Goal: Task Accomplishment & Management: Manage account settings

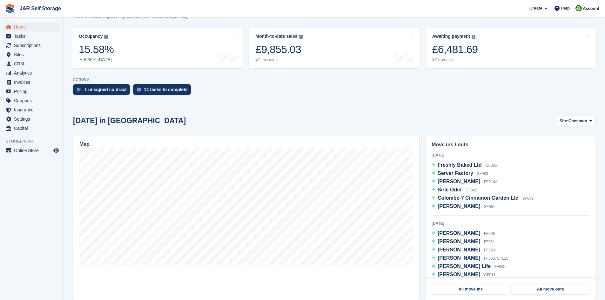
scroll to position [95, 0]
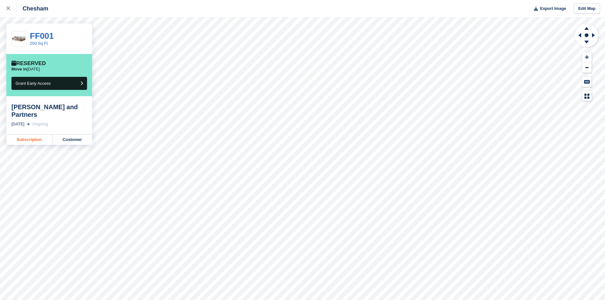
click at [40, 135] on link "Subscription" at bounding box center [29, 140] width 46 height 10
click at [31, 132] on link "Subscription" at bounding box center [29, 132] width 46 height 10
click at [28, 129] on link "Subscription" at bounding box center [29, 132] width 46 height 10
click at [24, 130] on link "Subscription" at bounding box center [29, 132] width 46 height 10
click at [30, 130] on link "Subscription" at bounding box center [29, 132] width 46 height 10
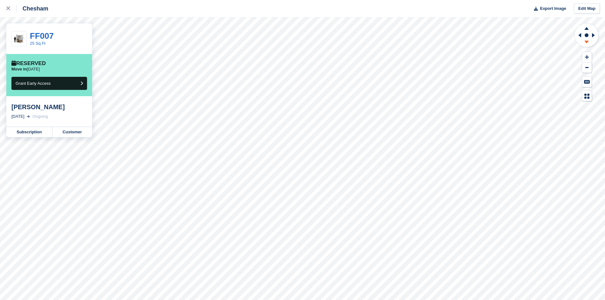
click at [587, 41] on icon at bounding box center [587, 42] width 4 height 3
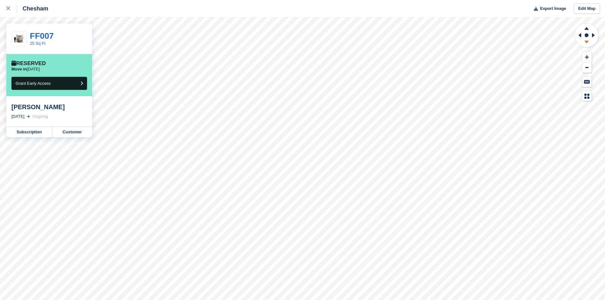
click at [587, 41] on icon at bounding box center [587, 42] width 4 height 3
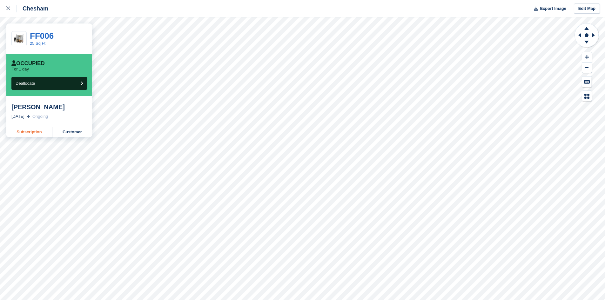
click at [42, 131] on link "Subscription" at bounding box center [29, 132] width 46 height 10
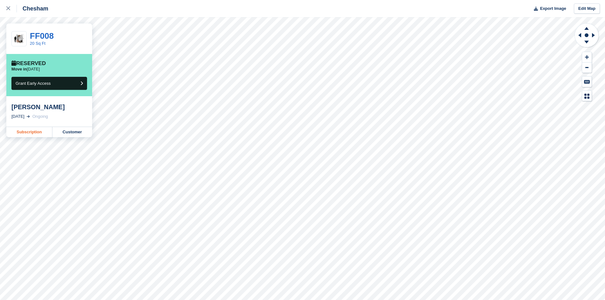
click at [36, 131] on link "Subscription" at bounding box center [29, 132] width 46 height 10
click at [34, 131] on link "Subscription" at bounding box center [29, 132] width 46 height 10
click at [26, 132] on link "Subscription" at bounding box center [29, 132] width 46 height 10
click at [41, 131] on link "Subscription" at bounding box center [29, 132] width 46 height 10
click at [22, 132] on link "Subscription" at bounding box center [29, 132] width 46 height 10
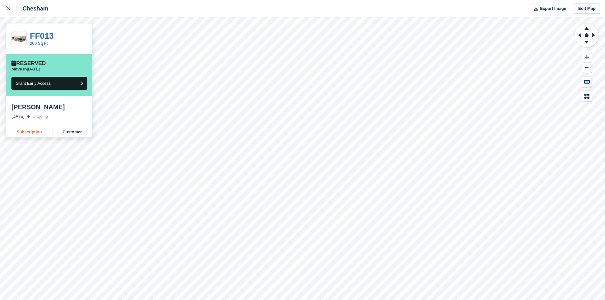
click at [17, 132] on link "Subscription" at bounding box center [29, 132] width 46 height 10
click at [27, 129] on link "Subscription" at bounding box center [29, 132] width 46 height 10
click at [28, 132] on link "Subscription" at bounding box center [29, 132] width 46 height 10
click at [38, 132] on link "Subscription" at bounding box center [29, 132] width 46 height 10
click at [31, 137] on link "Subscription" at bounding box center [29, 140] width 46 height 10
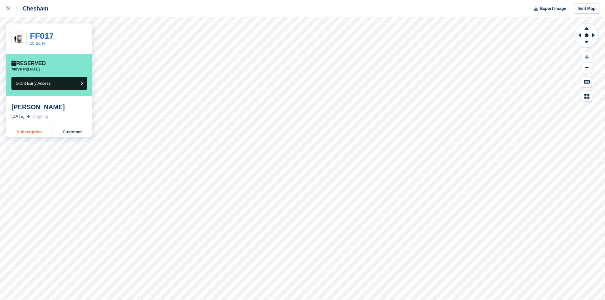
click at [18, 131] on link "Subscription" at bounding box center [29, 132] width 46 height 10
click at [30, 131] on link "Subscription" at bounding box center [29, 132] width 46 height 10
click at [35, 131] on link "Subscription" at bounding box center [29, 132] width 46 height 10
click at [37, 134] on link "Subscription" at bounding box center [29, 132] width 46 height 10
click at [31, 129] on link "Subscription" at bounding box center [29, 132] width 46 height 10
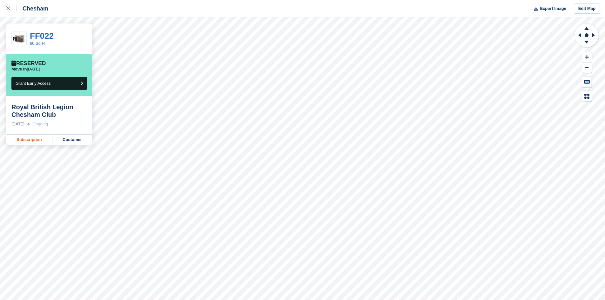
click at [29, 138] on link "Subscription" at bounding box center [29, 140] width 46 height 10
click at [27, 132] on link "Subscription" at bounding box center [29, 132] width 46 height 10
click at [35, 132] on link "Subscription" at bounding box center [29, 132] width 46 height 10
click at [30, 130] on link "Subscription" at bounding box center [29, 132] width 46 height 10
click at [19, 133] on link "Subscription" at bounding box center [29, 132] width 46 height 10
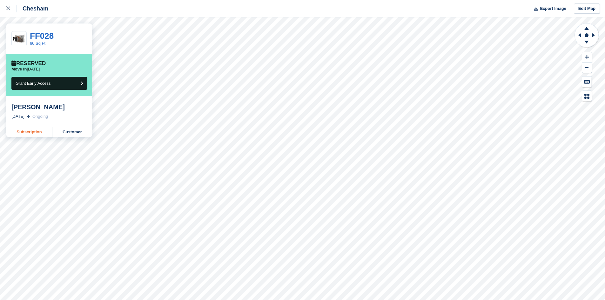
click at [34, 131] on link "Subscription" at bounding box center [29, 132] width 46 height 10
click at [25, 140] on link "Subscription" at bounding box center [29, 140] width 46 height 10
click at [28, 134] on link "Subscription" at bounding box center [29, 132] width 46 height 10
click at [28, 135] on link "Subscription" at bounding box center [29, 140] width 46 height 10
click at [43, 133] on link "Subscription" at bounding box center [29, 132] width 46 height 10
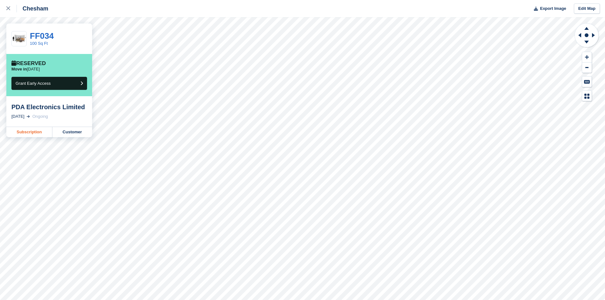
click at [39, 130] on link "Subscription" at bounding box center [29, 132] width 46 height 10
click at [20, 134] on link "Subscription" at bounding box center [29, 132] width 46 height 10
click at [30, 131] on link "Subscription" at bounding box center [29, 132] width 46 height 10
click at [35, 134] on link "Subscription" at bounding box center [29, 132] width 46 height 10
click at [37, 137] on link "Subscription" at bounding box center [29, 132] width 46 height 10
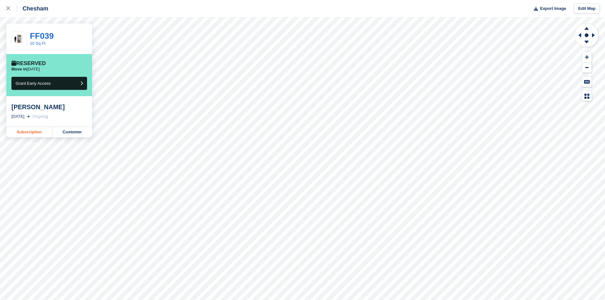
click at [19, 135] on link "Subscription" at bounding box center [29, 132] width 46 height 10
click at [18, 133] on link "Subscription" at bounding box center [29, 132] width 46 height 10
click at [33, 133] on link "Subscription" at bounding box center [29, 132] width 46 height 10
click at [30, 133] on link "Subscription" at bounding box center [29, 132] width 46 height 10
click at [28, 131] on link "Subscription" at bounding box center [29, 132] width 46 height 10
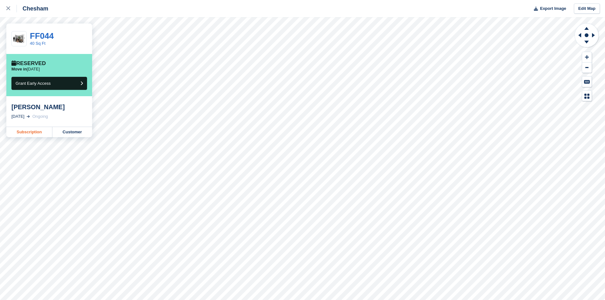
click at [32, 129] on link "Subscription" at bounding box center [29, 132] width 46 height 10
click at [39, 130] on link "Subscription" at bounding box center [29, 132] width 46 height 10
click at [33, 131] on link "Subscription" at bounding box center [29, 132] width 46 height 10
click at [31, 134] on link "Subscription" at bounding box center [29, 132] width 46 height 10
click at [25, 139] on link "Subscription" at bounding box center [29, 140] width 46 height 10
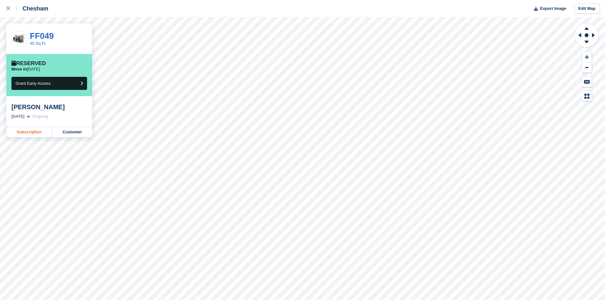
click at [43, 132] on link "Subscription" at bounding box center [29, 132] width 46 height 10
click at [47, 131] on link "Subscription" at bounding box center [29, 132] width 46 height 10
click at [31, 130] on link "Subscription" at bounding box center [29, 132] width 46 height 10
click at [33, 129] on link "Subscription" at bounding box center [29, 132] width 46 height 10
click at [30, 130] on link "Subscription" at bounding box center [29, 132] width 46 height 10
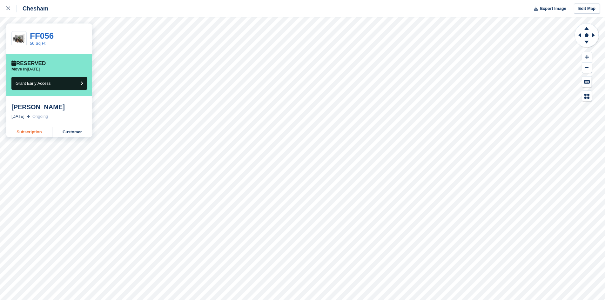
click at [26, 130] on link "Subscription" at bounding box center [29, 132] width 46 height 10
click at [36, 137] on link "Subscription" at bounding box center [29, 132] width 46 height 10
click at [31, 133] on link "Subscription" at bounding box center [29, 132] width 46 height 10
click at [35, 135] on link "Subscription" at bounding box center [29, 140] width 46 height 10
click at [26, 130] on link "Subscription" at bounding box center [29, 132] width 46 height 10
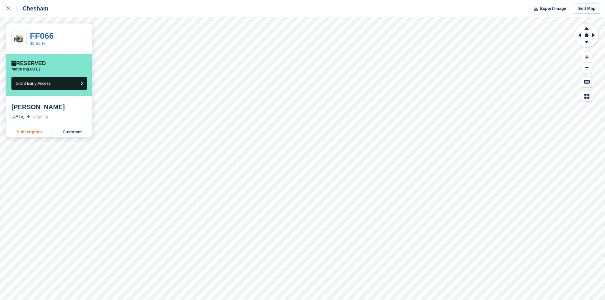
click at [23, 132] on link "Subscription" at bounding box center [29, 132] width 46 height 10
click at [27, 133] on link "Subscription" at bounding box center [29, 132] width 46 height 10
click at [29, 131] on link "Subscription" at bounding box center [29, 132] width 46 height 10
click at [34, 134] on link "Subscription" at bounding box center [29, 132] width 46 height 10
click at [35, 135] on link "Subscription" at bounding box center [29, 140] width 46 height 10
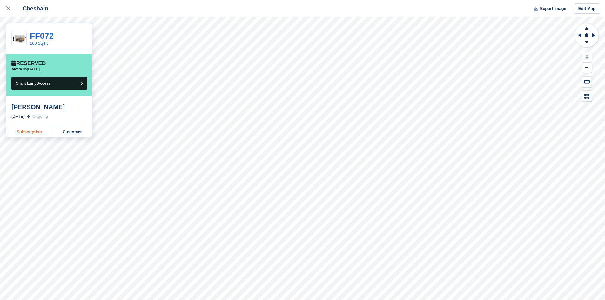
click at [33, 129] on link "Subscription" at bounding box center [29, 132] width 46 height 10
click at [35, 132] on link "Subscription" at bounding box center [29, 132] width 46 height 10
click at [30, 134] on link "Subscription" at bounding box center [29, 132] width 46 height 10
click at [17, 133] on link "Subscription" at bounding box center [29, 132] width 46 height 10
click at [28, 129] on link "Subscription" at bounding box center [29, 132] width 46 height 10
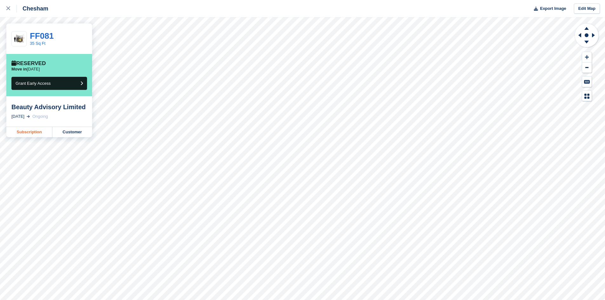
click at [30, 134] on link "Subscription" at bounding box center [29, 132] width 46 height 10
click at [27, 133] on link "Subscription" at bounding box center [29, 132] width 46 height 10
click at [41, 132] on link "Subscription" at bounding box center [29, 132] width 46 height 10
click at [30, 139] on link "Subscription" at bounding box center [29, 140] width 46 height 10
click at [18, 132] on link "Subscription" at bounding box center [29, 132] width 46 height 10
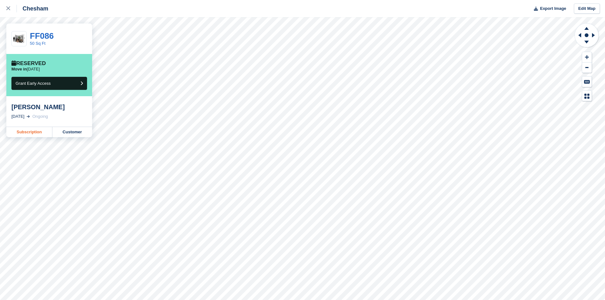
click at [36, 130] on link "Subscription" at bounding box center [29, 132] width 46 height 10
click at [33, 131] on link "Subscription" at bounding box center [29, 132] width 46 height 10
click at [38, 133] on link "Subscription" at bounding box center [29, 132] width 46 height 10
click at [31, 131] on link "Subscription" at bounding box center [29, 132] width 46 height 10
click at [33, 131] on link "Subscription" at bounding box center [29, 132] width 46 height 10
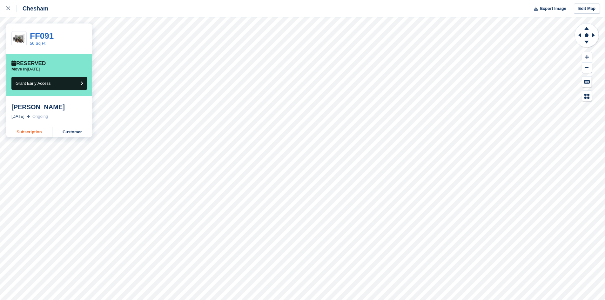
click at [39, 134] on link "Subscription" at bounding box center [29, 132] width 46 height 10
click at [27, 128] on link "Subscription" at bounding box center [29, 132] width 46 height 10
click at [14, 130] on link "Subscription" at bounding box center [29, 132] width 46 height 10
click at [31, 133] on link "Subscription" at bounding box center [29, 132] width 46 height 10
click at [22, 130] on link "Subscription" at bounding box center [29, 132] width 46 height 10
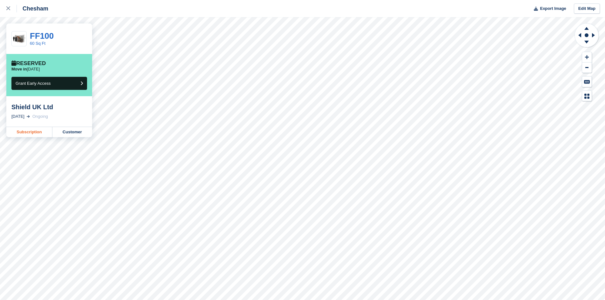
click at [39, 131] on link "Subscription" at bounding box center [29, 132] width 46 height 10
click at [37, 134] on link "Subscription" at bounding box center [29, 132] width 46 height 10
click at [38, 129] on link "Subscription" at bounding box center [29, 132] width 46 height 10
click at [21, 131] on link "Subscription" at bounding box center [29, 132] width 46 height 10
click at [24, 139] on link "Subscription" at bounding box center [29, 140] width 46 height 10
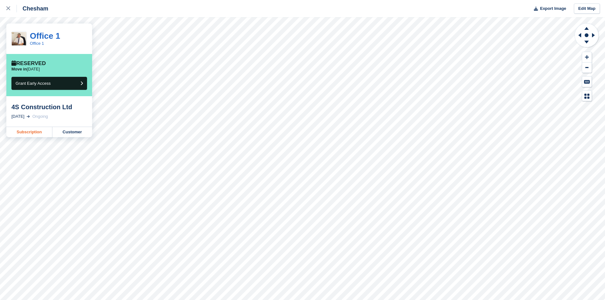
click at [32, 132] on link "Subscription" at bounding box center [29, 132] width 46 height 10
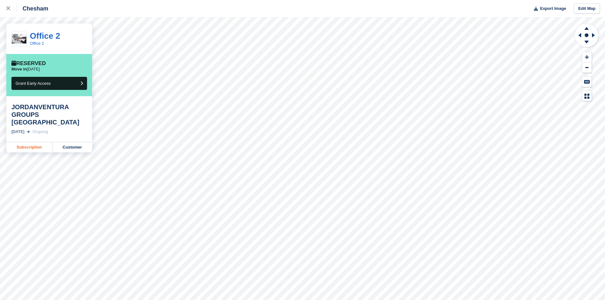
click at [37, 142] on link "Subscription" at bounding box center [29, 147] width 46 height 10
click at [38, 135] on link "Subscription" at bounding box center [29, 140] width 46 height 10
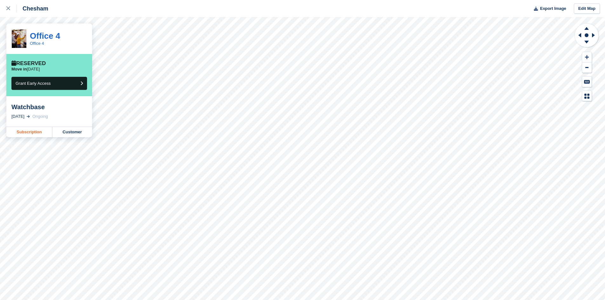
click at [19, 133] on link "Subscription" at bounding box center [29, 132] width 46 height 10
drag, startPoint x: 432, startPoint y: 10, endPoint x: 8, endPoint y: 10, distance: 424.1
click at [8, 10] on icon at bounding box center [8, 8] width 4 height 4
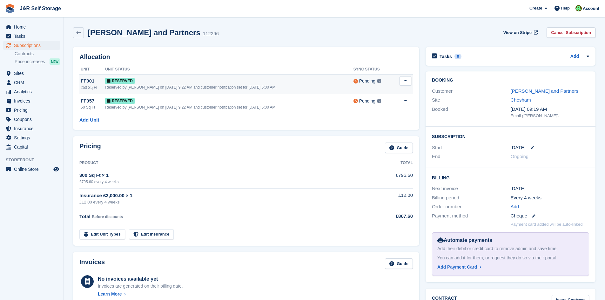
click at [405, 84] on button at bounding box center [406, 81] width 12 height 10
click at [403, 94] on p "Grant Early Access" at bounding box center [380, 93] width 55 height 8
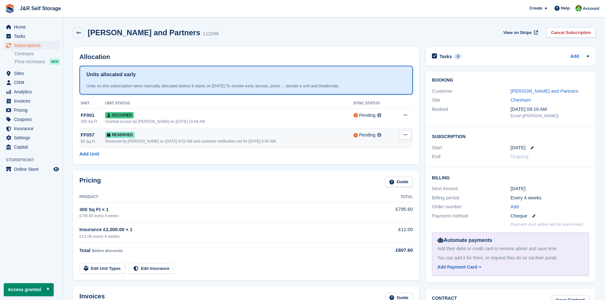
click at [404, 135] on icon at bounding box center [405, 135] width 3 height 4
click at [391, 145] on p "Grant Early Access" at bounding box center [380, 147] width 55 height 8
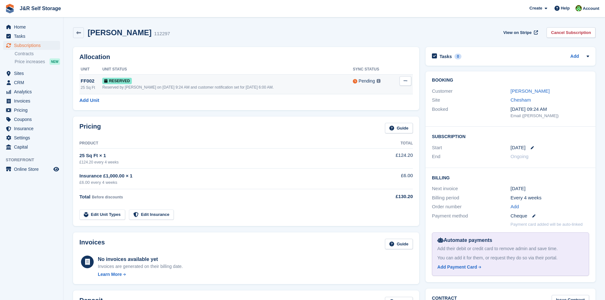
click at [405, 80] on icon at bounding box center [405, 81] width 3 height 4
drag, startPoint x: 401, startPoint y: 91, endPoint x: 335, endPoint y: 31, distance: 88.4
click at [401, 91] on p "Grant Early Access" at bounding box center [380, 93] width 55 height 8
click at [403, 79] on button at bounding box center [406, 81] width 12 height 10
click at [402, 91] on p "Grant Early Access" at bounding box center [380, 93] width 55 height 8
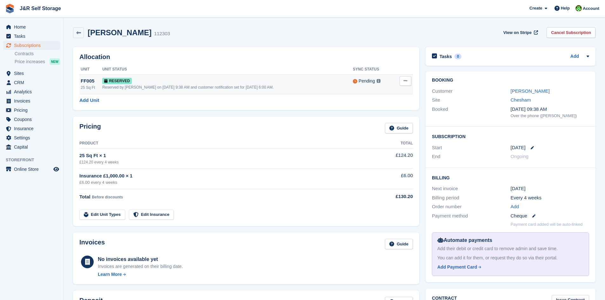
click at [406, 83] on icon at bounding box center [405, 81] width 3 height 4
click at [397, 92] on p "Grant Early Access" at bounding box center [380, 93] width 55 height 8
click at [406, 82] on icon at bounding box center [405, 81] width 3 height 4
click at [390, 90] on p "Grant Early Access" at bounding box center [380, 93] width 55 height 8
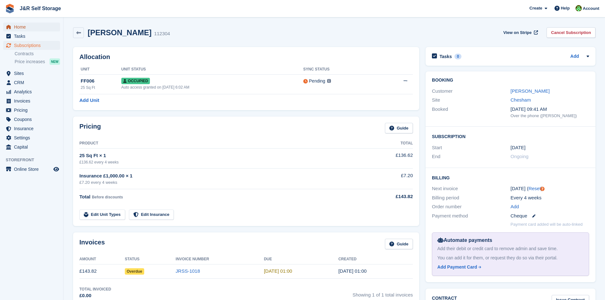
click at [29, 30] on span "Home" at bounding box center [33, 27] width 38 height 9
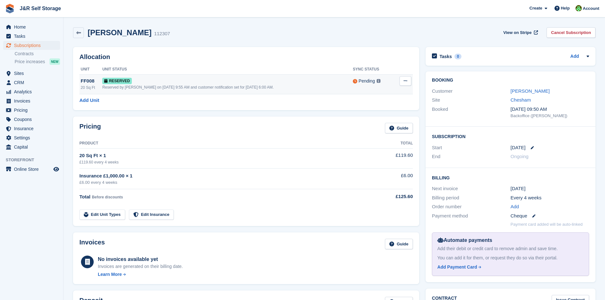
click at [405, 80] on icon at bounding box center [405, 81] width 3 height 4
click at [394, 92] on p "Grant Early Access" at bounding box center [380, 93] width 55 height 8
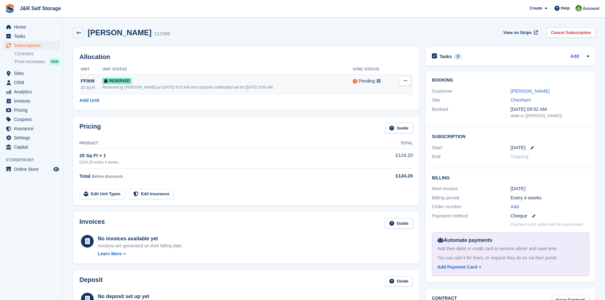
click at [401, 79] on button at bounding box center [406, 81] width 12 height 10
click at [385, 94] on p "Grant Early Access" at bounding box center [380, 93] width 55 height 8
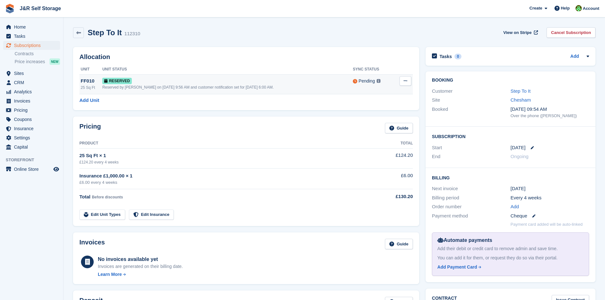
click at [406, 85] on button at bounding box center [406, 81] width 12 height 10
click at [390, 94] on p "Grant Early Access" at bounding box center [380, 93] width 55 height 8
click at [401, 84] on button at bounding box center [406, 81] width 12 height 10
click at [401, 91] on p "Grant Early Access" at bounding box center [380, 93] width 55 height 8
click at [407, 82] on icon at bounding box center [405, 81] width 3 height 4
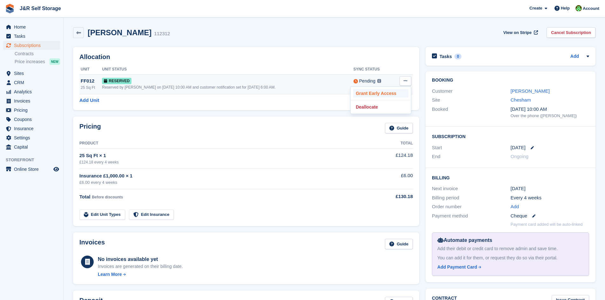
click at [388, 92] on p "Grant Early Access" at bounding box center [380, 93] width 55 height 8
click at [404, 80] on icon at bounding box center [405, 81] width 3 height 4
click at [395, 92] on p "Grant Early Access" at bounding box center [380, 93] width 55 height 8
click at [401, 80] on button at bounding box center [406, 81] width 12 height 10
click at [389, 94] on p "Grant Early Access" at bounding box center [380, 93] width 55 height 8
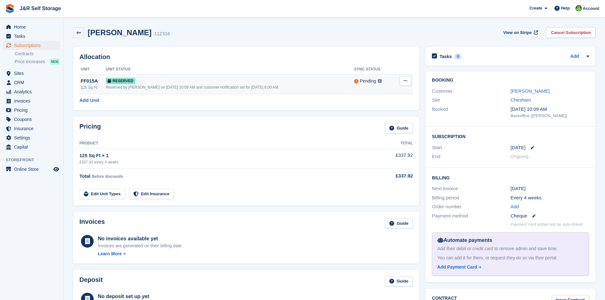
click at [405, 82] on icon at bounding box center [405, 81] width 3 height 4
click at [367, 96] on p "Grant Early Access" at bounding box center [380, 93] width 55 height 8
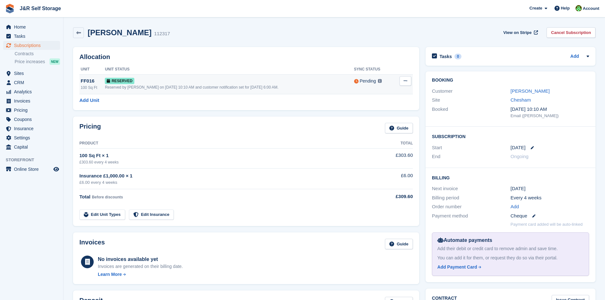
click at [404, 80] on icon at bounding box center [405, 81] width 3 height 4
click at [387, 91] on p "Grant Early Access" at bounding box center [380, 93] width 55 height 8
click at [409, 79] on button at bounding box center [406, 81] width 12 height 10
click at [382, 89] on p "Grant Early Access" at bounding box center [380, 93] width 55 height 8
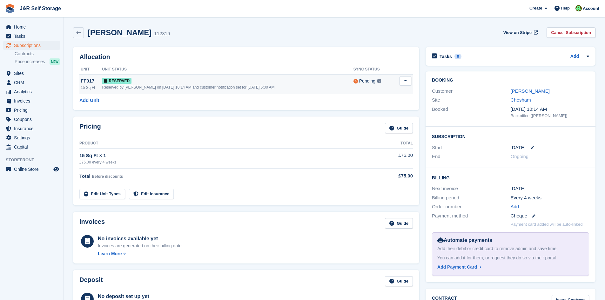
click at [403, 83] on button at bounding box center [406, 81] width 12 height 10
click at [393, 89] on div "Grant Early Access Deallocate" at bounding box center [380, 100] width 61 height 28
click at [389, 92] on p "Grant Early Access" at bounding box center [380, 93] width 55 height 8
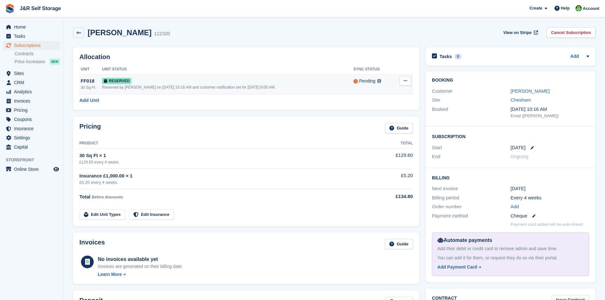
click at [405, 82] on icon at bounding box center [405, 81] width 3 height 4
drag, startPoint x: 373, startPoint y: 99, endPoint x: 373, endPoint y: 94, distance: 4.8
click at [373, 94] on div "Grant Early Access Deallocate" at bounding box center [380, 100] width 61 height 28
click at [373, 94] on p "Grant Early Access" at bounding box center [380, 93] width 55 height 8
click at [403, 81] on button at bounding box center [406, 81] width 12 height 10
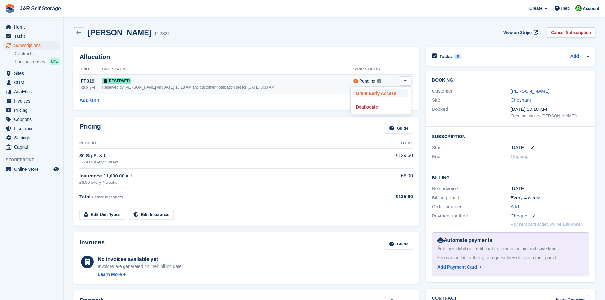
click at [378, 90] on p "Grant Early Access" at bounding box center [380, 93] width 55 height 8
click at [403, 80] on button at bounding box center [406, 81] width 12 height 10
click at [368, 96] on p "Grant Early Access" at bounding box center [380, 93] width 55 height 8
click at [403, 79] on button at bounding box center [406, 81] width 12 height 10
click at [377, 91] on p "Grant Early Access" at bounding box center [380, 93] width 55 height 8
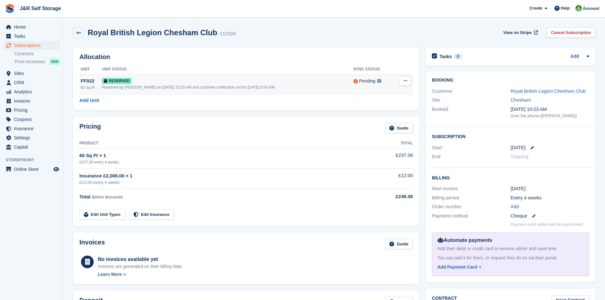
click at [405, 79] on icon at bounding box center [405, 81] width 3 height 4
click at [370, 91] on p "Grant Early Access" at bounding box center [380, 93] width 55 height 8
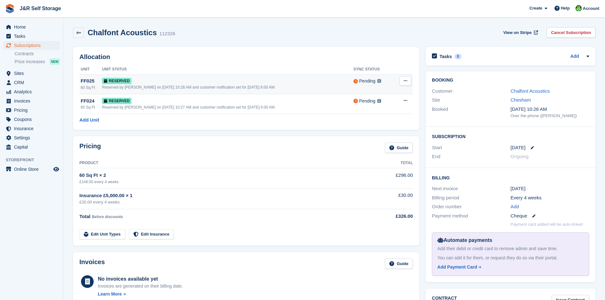
click at [404, 80] on icon at bounding box center [405, 81] width 3 height 4
click at [389, 90] on p "Grant Early Access" at bounding box center [380, 93] width 55 height 8
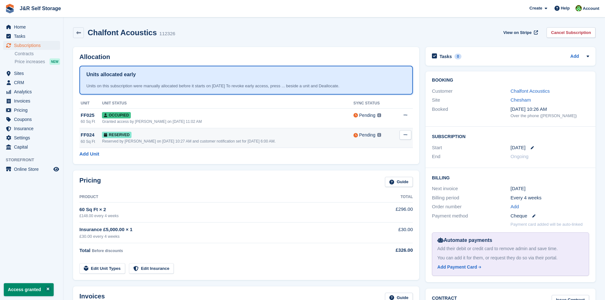
click at [404, 134] on icon at bounding box center [405, 135] width 3 height 4
click at [373, 145] on div "This unit will be synced with PTI within 1 minute Learn more →" at bounding box center [323, 136] width 98 height 30
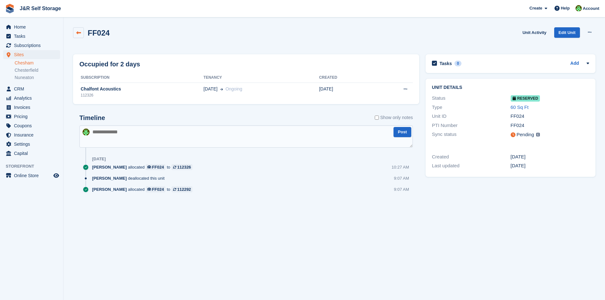
click at [81, 32] on icon at bounding box center [78, 32] width 5 height 5
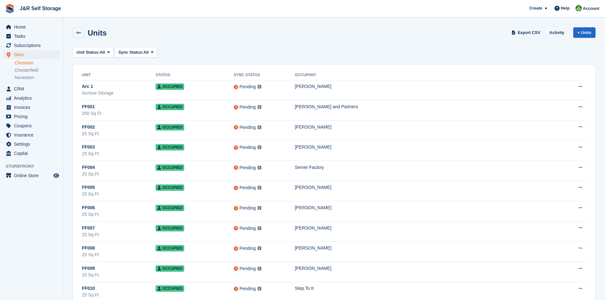
click at [78, 35] on icon at bounding box center [78, 32] width 5 height 5
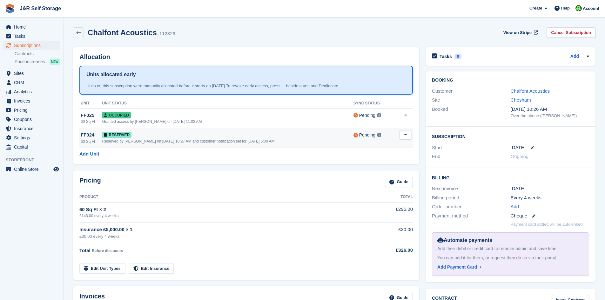
click at [403, 137] on button at bounding box center [406, 135] width 12 height 10
click at [392, 146] on p "Grant Early Access" at bounding box center [380, 147] width 55 height 8
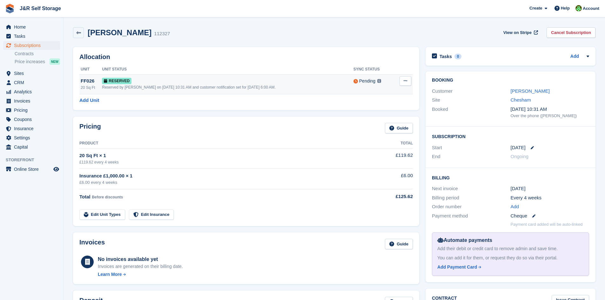
click at [403, 80] on button at bounding box center [406, 81] width 12 height 10
click at [389, 89] on div "Grant Early Access Deallocate" at bounding box center [380, 100] width 61 height 28
drag, startPoint x: 385, startPoint y: 91, endPoint x: 333, endPoint y: 32, distance: 79.2
click at [385, 91] on p "Grant Early Access" at bounding box center [380, 93] width 55 height 8
click at [403, 85] on button at bounding box center [406, 81] width 12 height 10
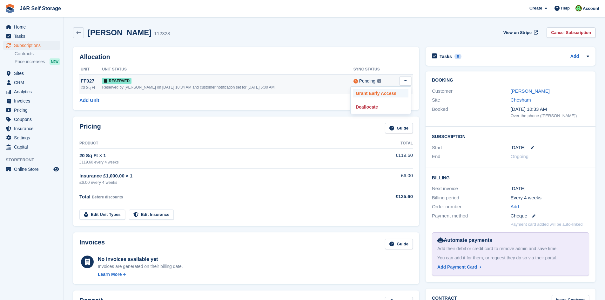
click at [386, 92] on p "Grant Early Access" at bounding box center [380, 93] width 55 height 8
click at [403, 78] on button at bounding box center [406, 81] width 12 height 10
click at [385, 89] on p "Grant Early Access" at bounding box center [380, 93] width 55 height 8
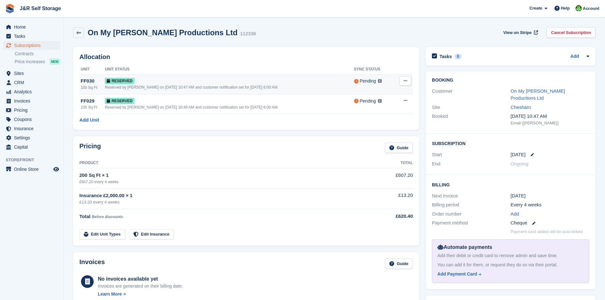
drag, startPoint x: 412, startPoint y: 78, endPoint x: 407, endPoint y: 78, distance: 5.1
click at [411, 78] on td "Grant Early Access Deallocate" at bounding box center [403, 84] width 19 height 20
click at [403, 82] on button at bounding box center [406, 81] width 12 height 10
drag, startPoint x: 391, startPoint y: 92, endPoint x: 341, endPoint y: 33, distance: 77.9
click at [391, 92] on p "Grant Early Access" at bounding box center [380, 93] width 55 height 8
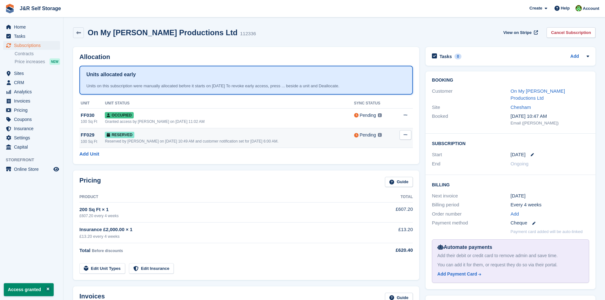
click at [403, 138] on button at bounding box center [406, 135] width 12 height 10
click at [382, 143] on div "Grant Early Access Deallocate" at bounding box center [380, 154] width 61 height 28
click at [381, 148] on p "Grant Early Access" at bounding box center [380, 147] width 55 height 8
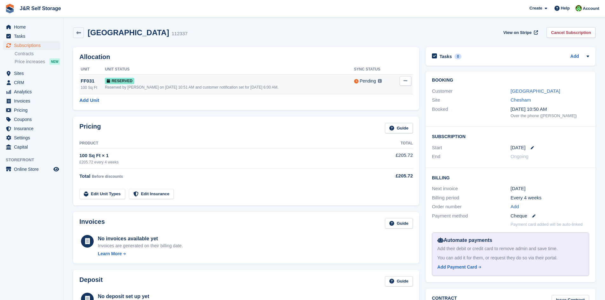
click at [406, 83] on icon at bounding box center [405, 81] width 3 height 4
drag, startPoint x: 381, startPoint y: 95, endPoint x: 341, endPoint y: 37, distance: 71.1
click at [381, 95] on p "Grant Early Access" at bounding box center [380, 93] width 55 height 8
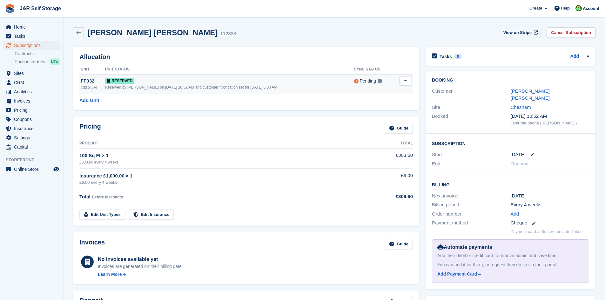
click at [403, 82] on button at bounding box center [406, 81] width 12 height 10
click at [385, 94] on p "Grant Early Access" at bounding box center [380, 93] width 55 height 8
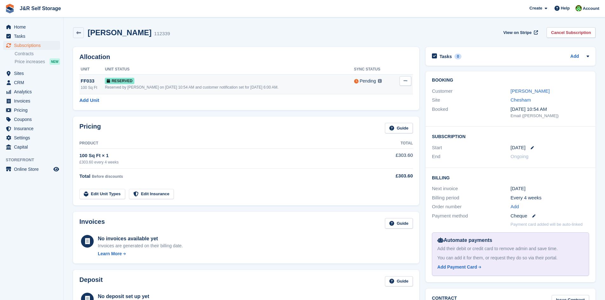
click at [406, 80] on icon at bounding box center [405, 81] width 3 height 4
click at [365, 95] on p "Grant Early Access" at bounding box center [380, 93] width 55 height 8
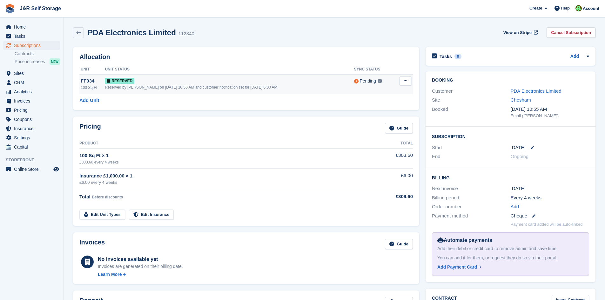
click at [405, 80] on icon at bounding box center [405, 81] width 3 height 4
click at [384, 91] on p "Grant Early Access" at bounding box center [380, 93] width 55 height 8
click at [400, 82] on button at bounding box center [406, 81] width 12 height 10
click at [375, 91] on p "Grant Early Access" at bounding box center [380, 93] width 55 height 8
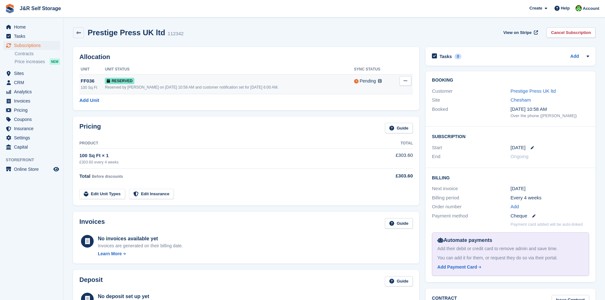
click at [407, 82] on icon at bounding box center [405, 81] width 3 height 4
click at [378, 91] on p "Grant Early Access" at bounding box center [380, 93] width 55 height 8
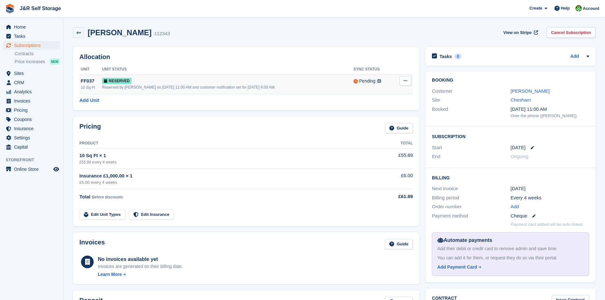
click at [406, 80] on icon at bounding box center [405, 81] width 3 height 4
click at [395, 91] on p "Grant Early Access" at bounding box center [380, 93] width 55 height 8
click at [406, 83] on icon at bounding box center [405, 81] width 3 height 4
click at [370, 98] on p "Grant Early Access" at bounding box center [380, 93] width 55 height 8
click at [406, 85] on button at bounding box center [406, 81] width 12 height 10
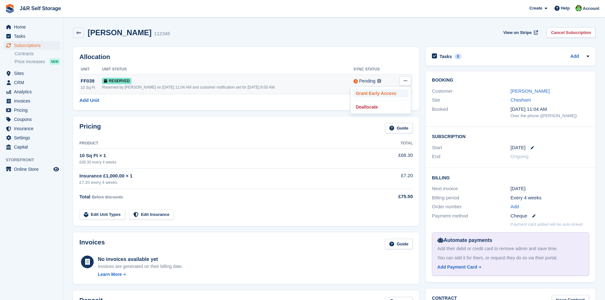
click at [371, 96] on p "Grant Early Access" at bounding box center [380, 93] width 55 height 8
click at [403, 81] on button at bounding box center [406, 81] width 12 height 10
click at [395, 89] on div "Grant Early Access Deallocate" at bounding box center [380, 100] width 61 height 28
drag, startPoint x: 388, startPoint y: 92, endPoint x: 336, endPoint y: 36, distance: 77.3
click at [388, 92] on p "Grant Early Access" at bounding box center [380, 93] width 55 height 8
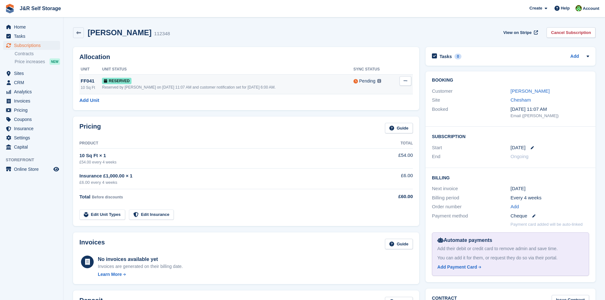
click at [405, 83] on icon at bounding box center [405, 81] width 3 height 4
click at [369, 94] on p "Grant Early Access" at bounding box center [380, 93] width 55 height 8
click at [406, 79] on icon at bounding box center [405, 81] width 3 height 4
click at [374, 94] on p "Grant Early Access" at bounding box center [380, 93] width 55 height 8
click at [378, 89] on div "Grant Early Access Deallocate" at bounding box center [380, 100] width 61 height 28
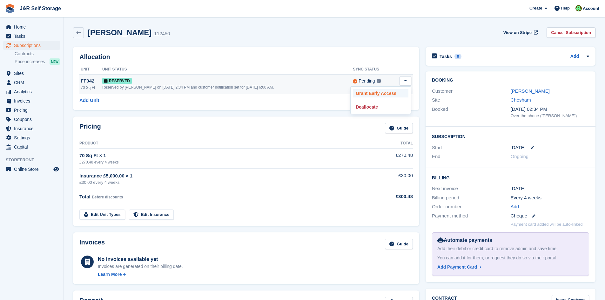
click at [378, 91] on p "Grant Early Access" at bounding box center [380, 93] width 55 height 8
click at [401, 80] on button at bounding box center [406, 81] width 12 height 10
click at [394, 92] on p "Grant Early Access" at bounding box center [380, 93] width 55 height 8
click at [398, 79] on td "Grant Early Access Deallocate" at bounding box center [403, 84] width 19 height 20
click at [402, 80] on button at bounding box center [406, 81] width 12 height 10
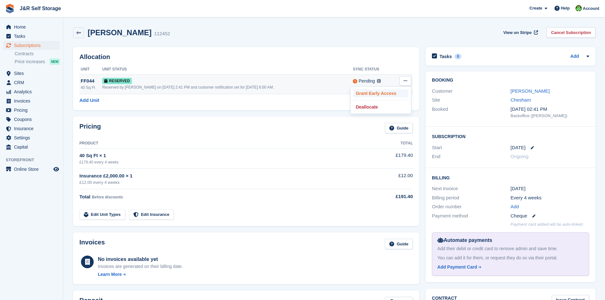
click at [392, 92] on p "Grant Early Access" at bounding box center [380, 93] width 55 height 8
click at [405, 81] on icon at bounding box center [405, 81] width 3 height 4
click at [380, 92] on p "Grant Early Access" at bounding box center [380, 93] width 55 height 8
click at [403, 79] on button at bounding box center [406, 81] width 12 height 10
drag, startPoint x: 381, startPoint y: 93, endPoint x: 339, endPoint y: 30, distance: 75.2
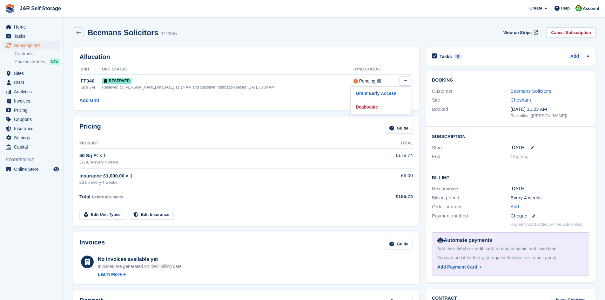
click at [381, 93] on p "Grant Early Access" at bounding box center [380, 93] width 55 height 8
click at [406, 83] on icon at bounding box center [405, 81] width 3 height 4
drag, startPoint x: 374, startPoint y: 99, endPoint x: 374, endPoint y: 96, distance: 3.5
click at [374, 96] on div "Grant Early Access Deallocate" at bounding box center [380, 100] width 61 height 28
click at [374, 96] on p "Grant Early Access" at bounding box center [380, 93] width 55 height 8
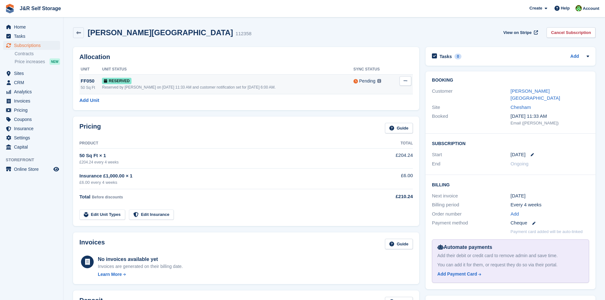
click at [403, 82] on button at bounding box center [406, 81] width 12 height 10
click at [401, 91] on p "Grant Early Access" at bounding box center [380, 93] width 55 height 8
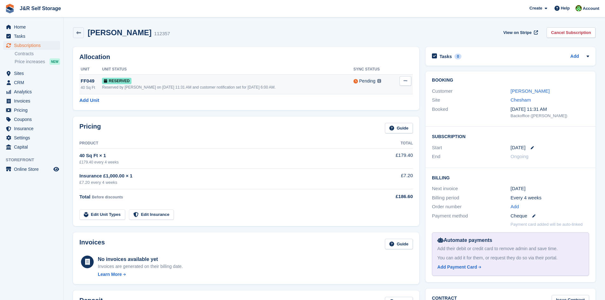
click at [403, 81] on button at bounding box center [406, 81] width 12 height 10
click at [383, 91] on p "Grant Early Access" at bounding box center [380, 93] width 55 height 8
click at [405, 84] on button at bounding box center [406, 81] width 12 height 10
click at [366, 95] on p "Grant Early Access" at bounding box center [380, 93] width 55 height 8
click at [408, 82] on button at bounding box center [406, 81] width 12 height 10
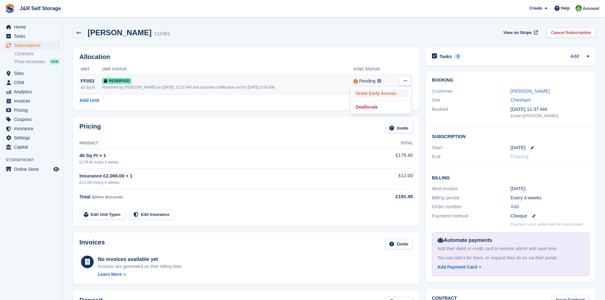
click at [366, 90] on p "Grant Early Access" at bounding box center [380, 93] width 55 height 8
click at [404, 81] on icon at bounding box center [405, 81] width 3 height 4
click at [387, 92] on p "Grant Early Access" at bounding box center [380, 93] width 55 height 8
click at [407, 82] on icon at bounding box center [405, 81] width 3 height 4
click at [380, 94] on p "Grant Early Access" at bounding box center [380, 93] width 55 height 8
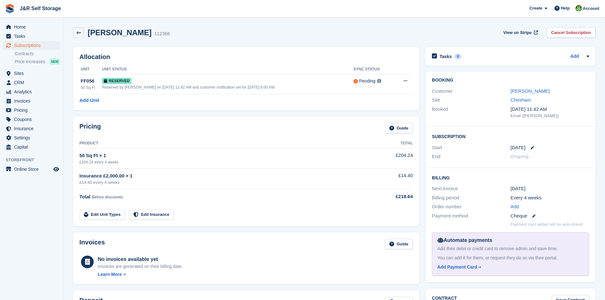
click at [408, 78] on button at bounding box center [406, 81] width 12 height 10
click at [380, 93] on p "Grant Early Access" at bounding box center [380, 93] width 55 height 8
click at [400, 83] on button at bounding box center [406, 81] width 12 height 10
click at [386, 95] on p "Grant Early Access" at bounding box center [380, 93] width 55 height 8
click at [405, 81] on icon at bounding box center [405, 81] width 3 height 4
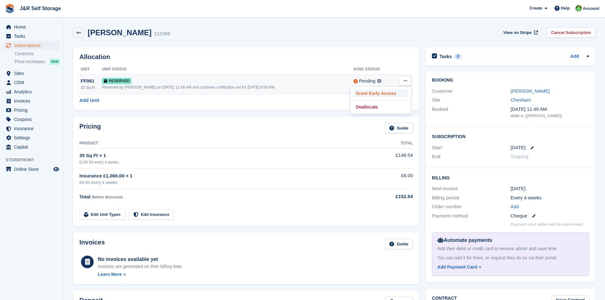
click at [393, 90] on p "Grant Early Access" at bounding box center [380, 93] width 55 height 8
click at [405, 82] on icon at bounding box center [405, 81] width 3 height 4
click at [388, 95] on p "Grant Early Access" at bounding box center [380, 93] width 55 height 8
click at [406, 79] on icon at bounding box center [405, 81] width 3 height 4
click at [373, 95] on p "Grant Early Access" at bounding box center [380, 93] width 55 height 8
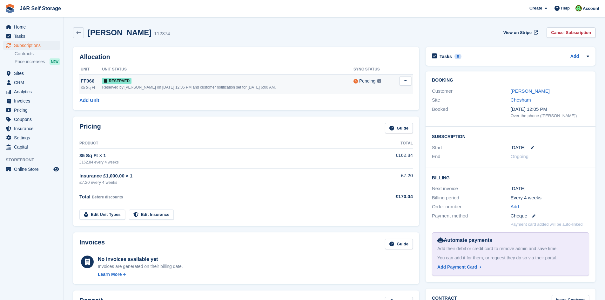
click at [403, 80] on button at bounding box center [406, 81] width 12 height 10
click at [391, 91] on p "Grant Early Access" at bounding box center [380, 93] width 55 height 8
click at [405, 80] on icon at bounding box center [405, 81] width 3 height 4
click at [382, 91] on p "Grant Early Access" at bounding box center [380, 93] width 55 height 8
click at [407, 80] on icon at bounding box center [405, 81] width 3 height 4
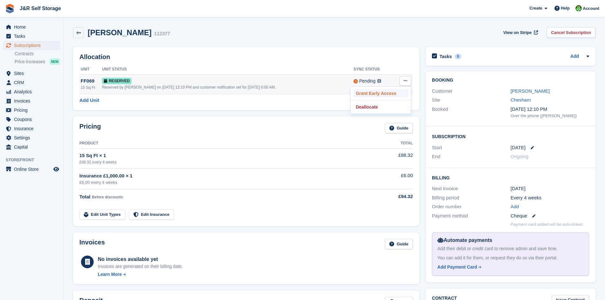
click at [390, 90] on p "Grant Early Access" at bounding box center [380, 93] width 55 height 8
click at [400, 81] on button at bounding box center [406, 81] width 12 height 10
click at [391, 92] on p "Grant Early Access" at bounding box center [380, 93] width 55 height 8
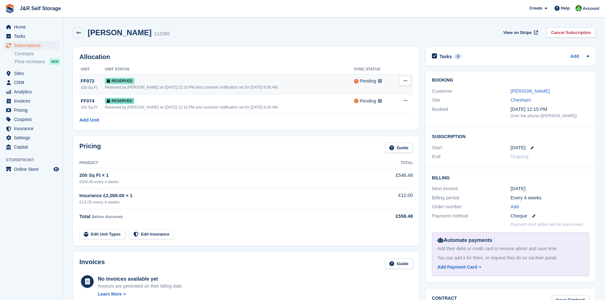
click at [404, 80] on icon at bounding box center [405, 81] width 3 height 4
click at [383, 91] on p "Grant Early Access" at bounding box center [380, 93] width 55 height 8
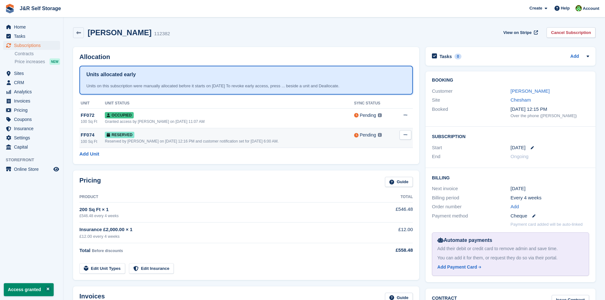
click at [404, 133] on icon at bounding box center [405, 135] width 3 height 4
click at [363, 144] on p "Grant Early Access" at bounding box center [380, 147] width 55 height 8
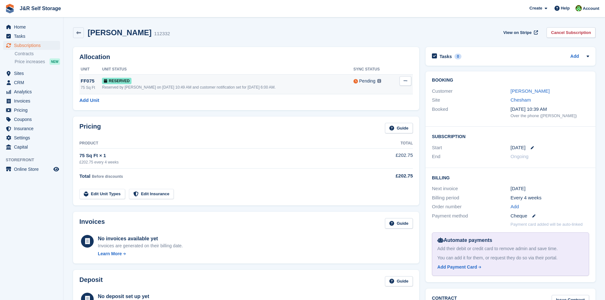
click at [407, 80] on icon at bounding box center [405, 81] width 3 height 4
click at [396, 93] on p "Grant Early Access" at bounding box center [380, 93] width 55 height 8
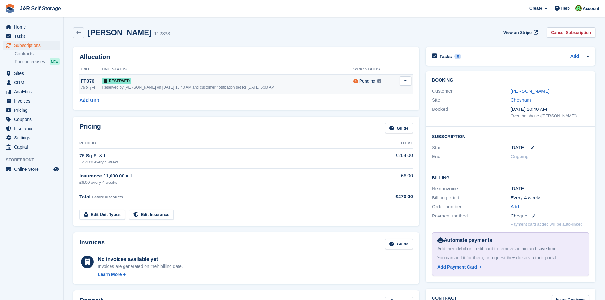
click at [404, 82] on icon at bounding box center [405, 81] width 3 height 4
click at [391, 93] on p "Grant Early Access" at bounding box center [380, 93] width 55 height 8
click at [406, 82] on icon at bounding box center [405, 81] width 3 height 4
click at [388, 91] on p "Grant Early Access" at bounding box center [380, 93] width 55 height 8
click at [407, 79] on icon at bounding box center [405, 81] width 3 height 4
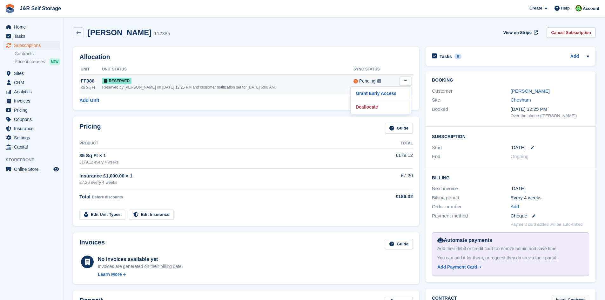
click at [388, 98] on div "Grant Early Access Deallocate" at bounding box center [380, 100] width 61 height 28
click at [388, 95] on p "Grant Early Access" at bounding box center [380, 93] width 55 height 8
drag, startPoint x: 412, startPoint y: 78, endPoint x: 406, endPoint y: 79, distance: 6.1
click at [407, 79] on td "Grant Early Access Deallocate" at bounding box center [403, 84] width 19 height 20
click at [402, 84] on button at bounding box center [406, 81] width 12 height 10
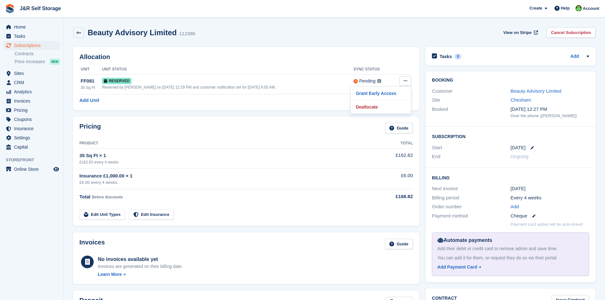
drag, startPoint x: 371, startPoint y: 93, endPoint x: 335, endPoint y: 32, distance: 70.4
click at [371, 93] on p "Grant Early Access" at bounding box center [380, 93] width 55 height 8
click at [406, 82] on icon at bounding box center [405, 81] width 3 height 4
click at [384, 90] on p "Grant Early Access" at bounding box center [380, 93] width 55 height 8
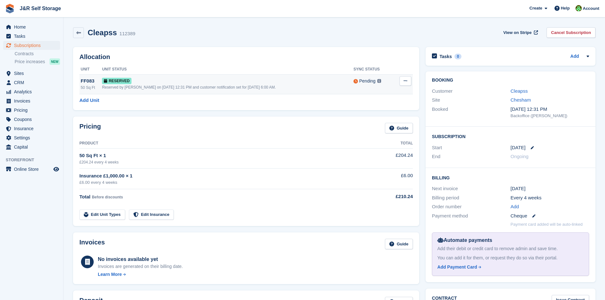
click at [400, 79] on button at bounding box center [406, 81] width 12 height 10
click at [375, 98] on div "Grant Early Access Deallocate" at bounding box center [380, 100] width 61 height 28
click at [373, 91] on p "Grant Early Access" at bounding box center [380, 93] width 55 height 8
click at [404, 83] on icon at bounding box center [405, 81] width 3 height 4
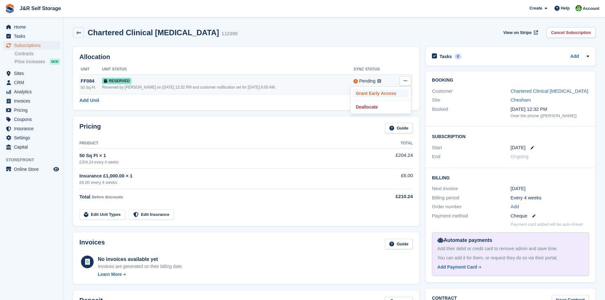
click at [389, 93] on p "Grant Early Access" at bounding box center [380, 93] width 55 height 8
click at [403, 81] on button at bounding box center [406, 81] width 12 height 10
click at [396, 90] on p "Grant Early Access" at bounding box center [380, 93] width 55 height 8
click at [405, 79] on icon at bounding box center [405, 81] width 3 height 4
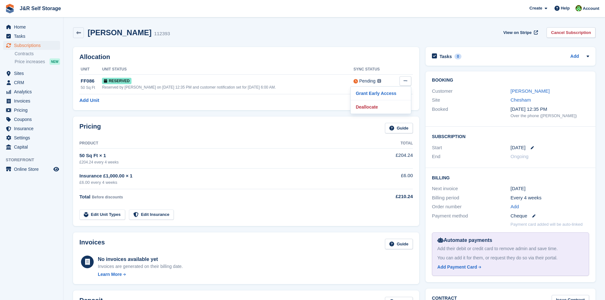
drag, startPoint x: 392, startPoint y: 91, endPoint x: 328, endPoint y: 33, distance: 86.8
click at [392, 91] on p "Grant Early Access" at bounding box center [380, 93] width 55 height 8
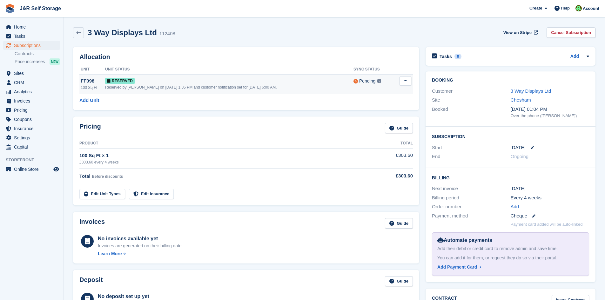
drag, startPoint x: 409, startPoint y: 80, endPoint x: 404, endPoint y: 82, distance: 6.1
click at [409, 80] on button at bounding box center [406, 81] width 12 height 10
click at [385, 91] on p "Grant Early Access" at bounding box center [380, 93] width 55 height 8
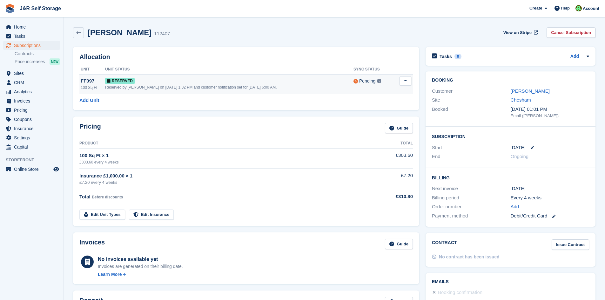
click at [404, 79] on icon at bounding box center [405, 81] width 3 height 4
click at [368, 91] on p "Grant Early Access" at bounding box center [380, 93] width 55 height 8
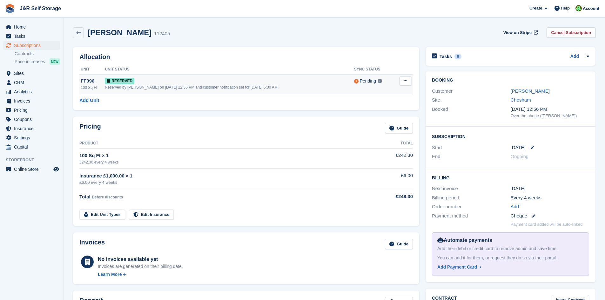
click at [405, 83] on icon at bounding box center [405, 81] width 3 height 4
click at [388, 93] on p "Grant Early Access" at bounding box center [380, 93] width 55 height 8
click at [408, 81] on button at bounding box center [406, 81] width 12 height 10
click at [392, 93] on p "Grant Early Access" at bounding box center [380, 93] width 55 height 8
click at [401, 82] on button at bounding box center [406, 81] width 12 height 10
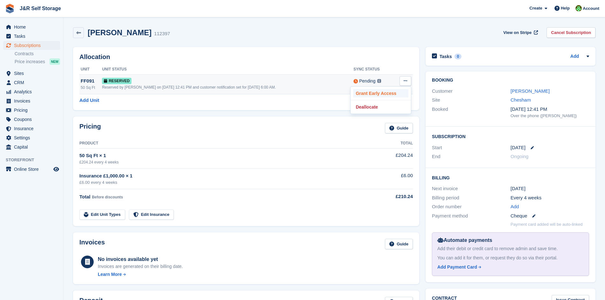
click at [385, 93] on p "Grant Early Access" at bounding box center [380, 93] width 55 height 8
click at [408, 84] on button at bounding box center [406, 81] width 12 height 10
click at [375, 91] on p "Grant Early Access" at bounding box center [380, 93] width 55 height 8
click at [403, 81] on button at bounding box center [406, 81] width 12 height 10
drag, startPoint x: 364, startPoint y: 99, endPoint x: 364, endPoint y: 92, distance: 6.4
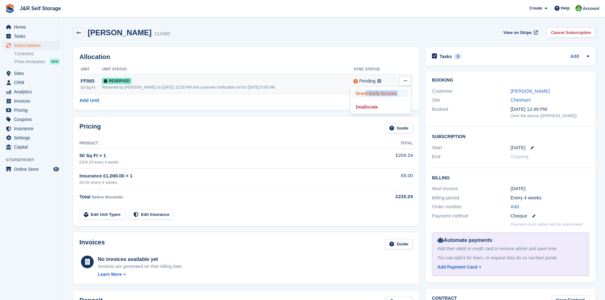
click at [364, 92] on div "Grant Early Access Deallocate" at bounding box center [380, 100] width 61 height 28
click at [364, 92] on p "Grant Early Access" at bounding box center [380, 93] width 55 height 8
click at [403, 78] on button at bounding box center [406, 81] width 12 height 10
click at [372, 98] on p "Grant Early Access" at bounding box center [380, 93] width 55 height 8
click at [401, 81] on button at bounding box center [406, 81] width 12 height 10
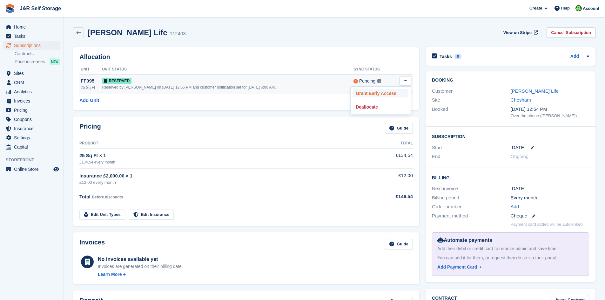
click at [386, 90] on p "Grant Early Access" at bounding box center [380, 93] width 55 height 8
click at [405, 82] on icon at bounding box center [405, 81] width 3 height 4
click at [386, 89] on p "Grant Early Access" at bounding box center [380, 93] width 55 height 8
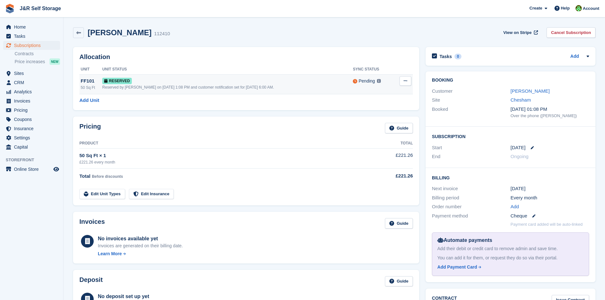
click at [406, 82] on icon at bounding box center [405, 81] width 3 height 4
click at [378, 91] on p "Grant Early Access" at bounding box center [380, 93] width 55 height 8
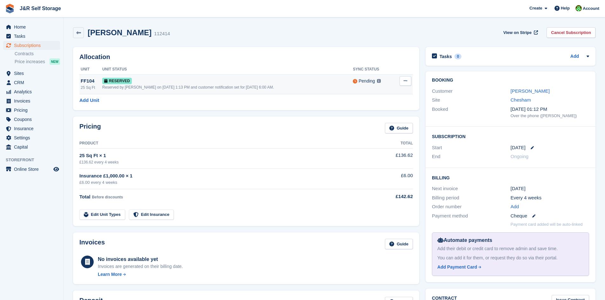
click at [404, 83] on icon at bounding box center [405, 81] width 3 height 4
click at [392, 95] on p "Grant Early Access" at bounding box center [380, 93] width 55 height 8
click at [404, 82] on icon at bounding box center [405, 81] width 3 height 4
click at [382, 92] on p "Grant Early Access" at bounding box center [380, 93] width 55 height 8
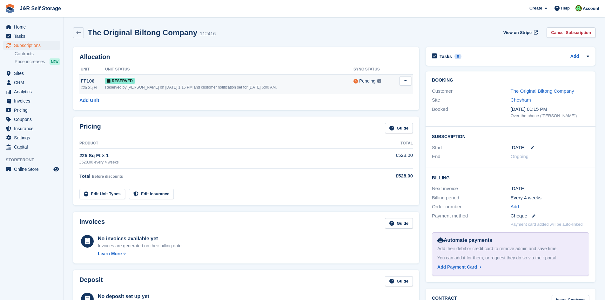
click at [404, 79] on button at bounding box center [406, 81] width 12 height 10
drag, startPoint x: 397, startPoint y: 89, endPoint x: 332, endPoint y: 29, distance: 88.5
click at [397, 89] on p "Grant Early Access" at bounding box center [380, 93] width 55 height 8
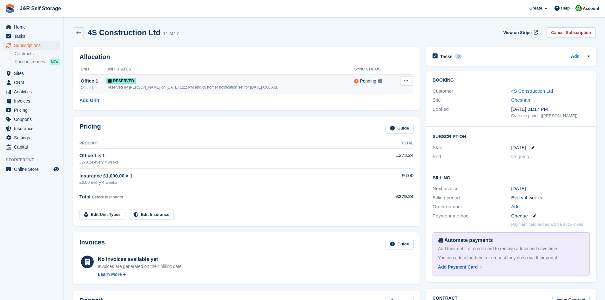
click at [402, 81] on button at bounding box center [406, 81] width 12 height 10
click at [395, 88] on div "Grant Early Access Deallocate" at bounding box center [381, 100] width 61 height 28
click at [391, 91] on p "Grant Early Access" at bounding box center [381, 93] width 55 height 8
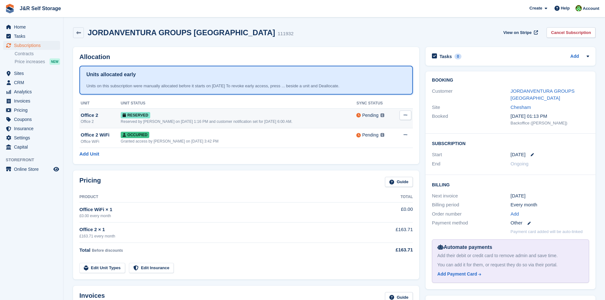
click at [403, 114] on button at bounding box center [406, 116] width 12 height 10
drag, startPoint x: 397, startPoint y: 127, endPoint x: 334, endPoint y: 32, distance: 113.8
click at [397, 127] on p "Grant Early Access" at bounding box center [380, 128] width 55 height 8
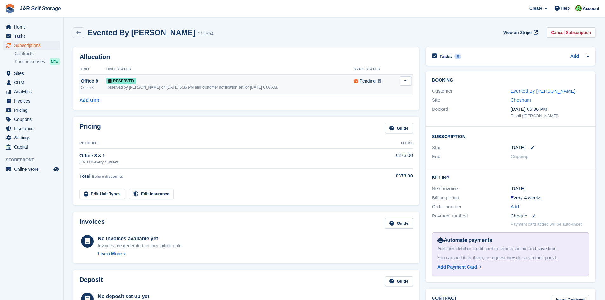
click at [401, 83] on button at bounding box center [406, 81] width 12 height 10
click at [394, 92] on p "Grant Early Access" at bounding box center [380, 93] width 55 height 8
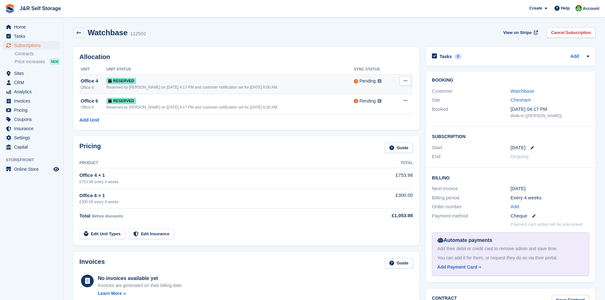
click at [405, 85] on button at bounding box center [406, 81] width 12 height 10
click at [383, 92] on p "Grant Early Access" at bounding box center [380, 93] width 55 height 8
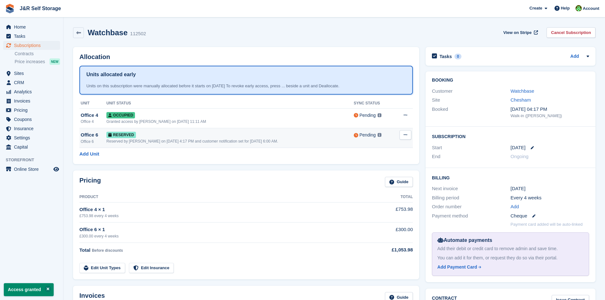
click at [403, 136] on button at bounding box center [406, 135] width 12 height 10
click at [373, 146] on p "Grant Early Access" at bounding box center [380, 147] width 55 height 8
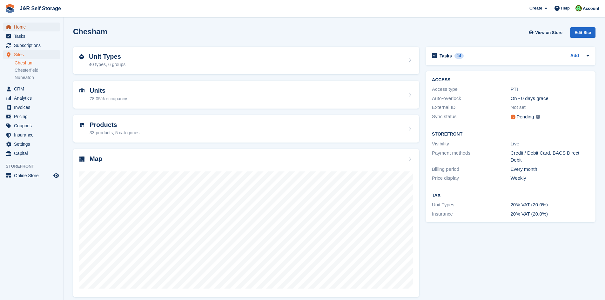
click at [25, 30] on span "Home" at bounding box center [33, 27] width 38 height 9
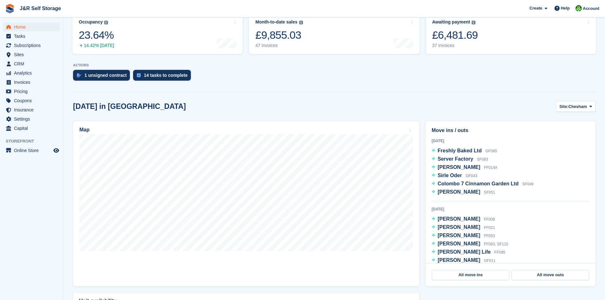
scroll to position [95, 0]
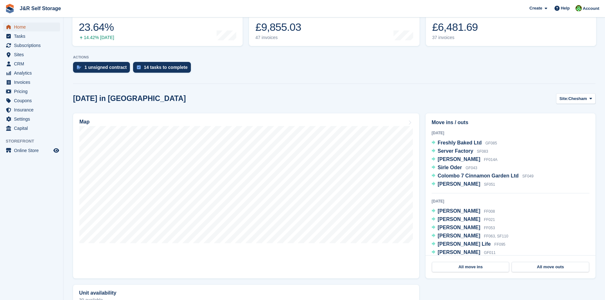
click at [21, 28] on span "Home" at bounding box center [33, 27] width 38 height 9
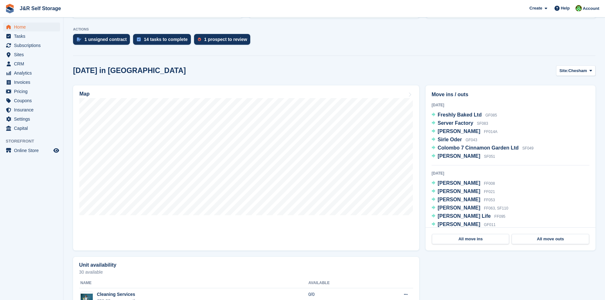
scroll to position [159, 0]
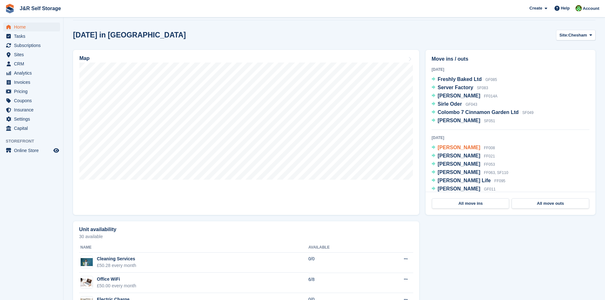
click at [447, 150] on span "Catherine Hillson" at bounding box center [459, 147] width 43 height 5
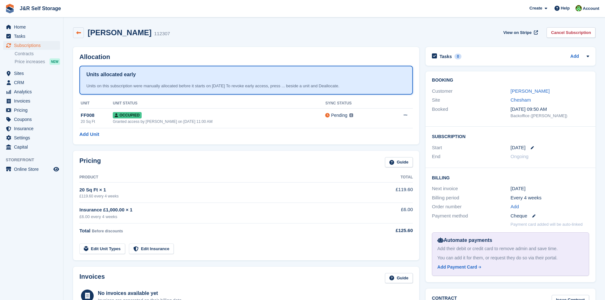
click at [76, 34] on link at bounding box center [78, 32] width 11 height 11
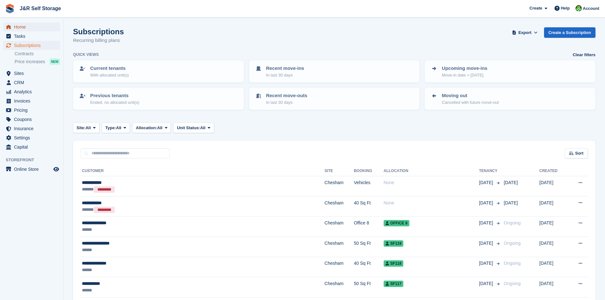
click at [29, 30] on span "Home" at bounding box center [33, 27] width 38 height 9
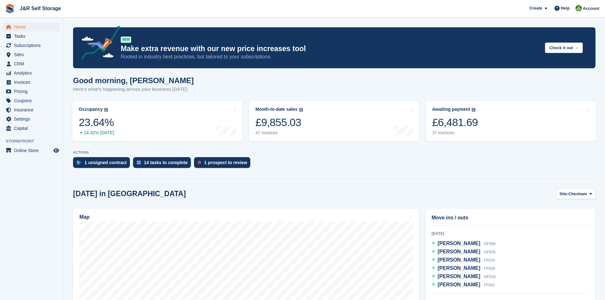
scroll to position [159, 0]
click at [443, 249] on span "[PERSON_NAME]" at bounding box center [459, 248] width 43 height 5
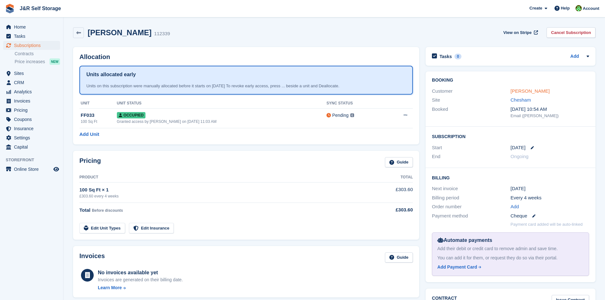
click at [514, 89] on link "[PERSON_NAME]" at bounding box center [530, 90] width 39 height 5
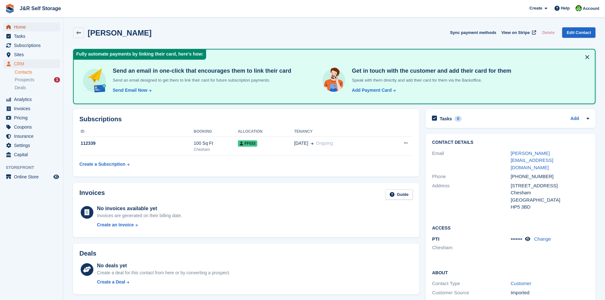
click at [30, 26] on span "Home" at bounding box center [33, 27] width 38 height 9
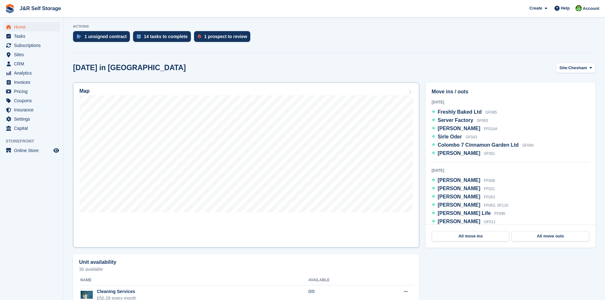
scroll to position [127, 0]
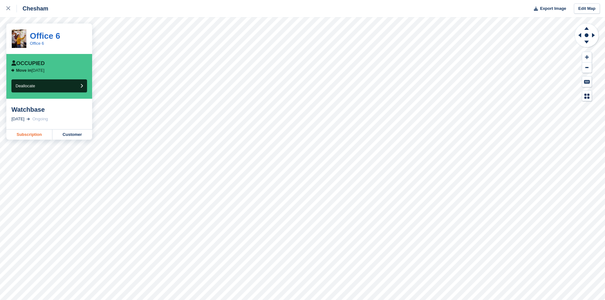
click at [25, 135] on link "Subscription" at bounding box center [29, 135] width 46 height 10
